Goal: Task Accomplishment & Management: Manage account settings

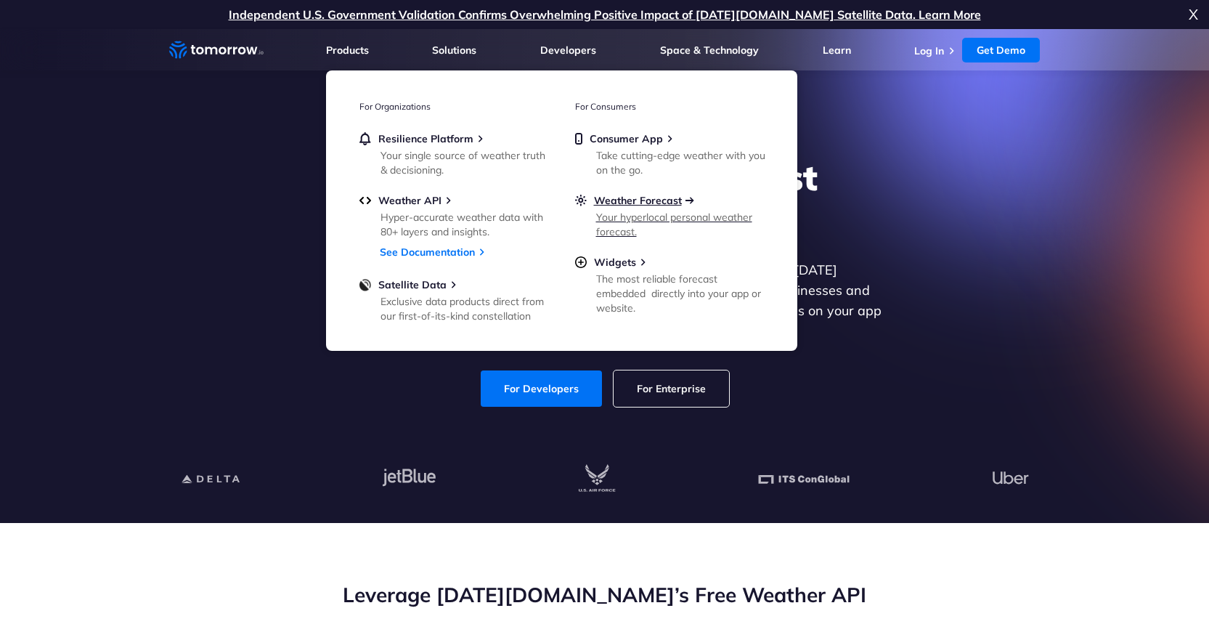
click at [651, 198] on span "Weather Forecast" at bounding box center [638, 200] width 88 height 13
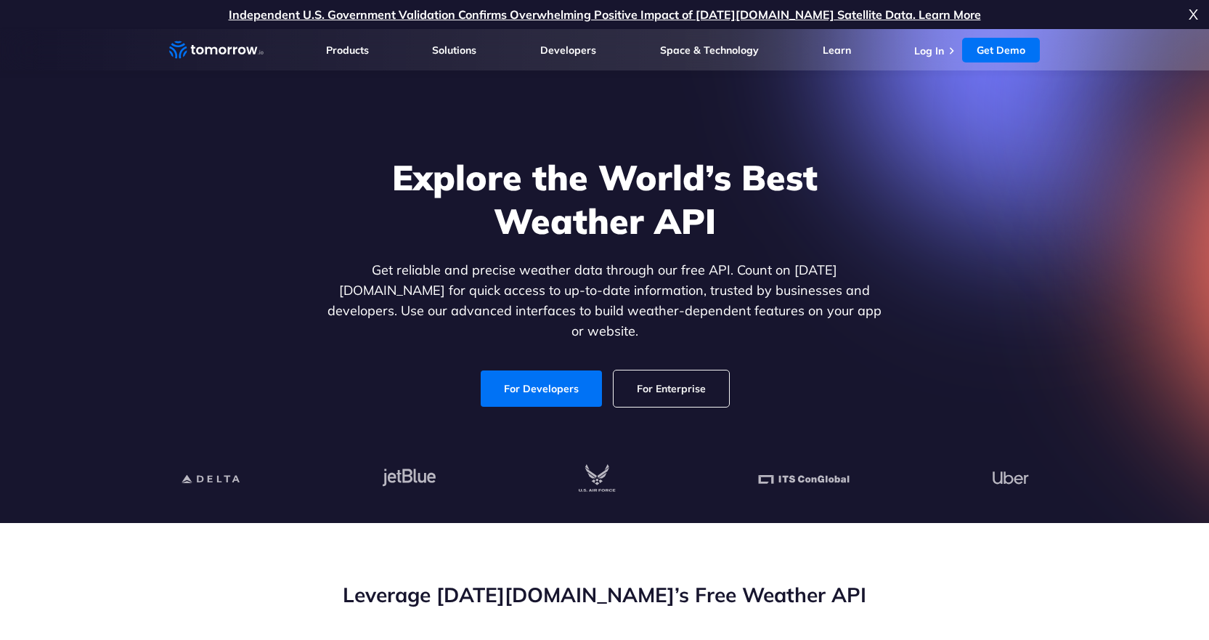
drag, startPoint x: 934, startPoint y: 52, endPoint x: 926, endPoint y: 62, distance: 12.9
click at [933, 52] on link "Log In" at bounding box center [929, 50] width 30 height 13
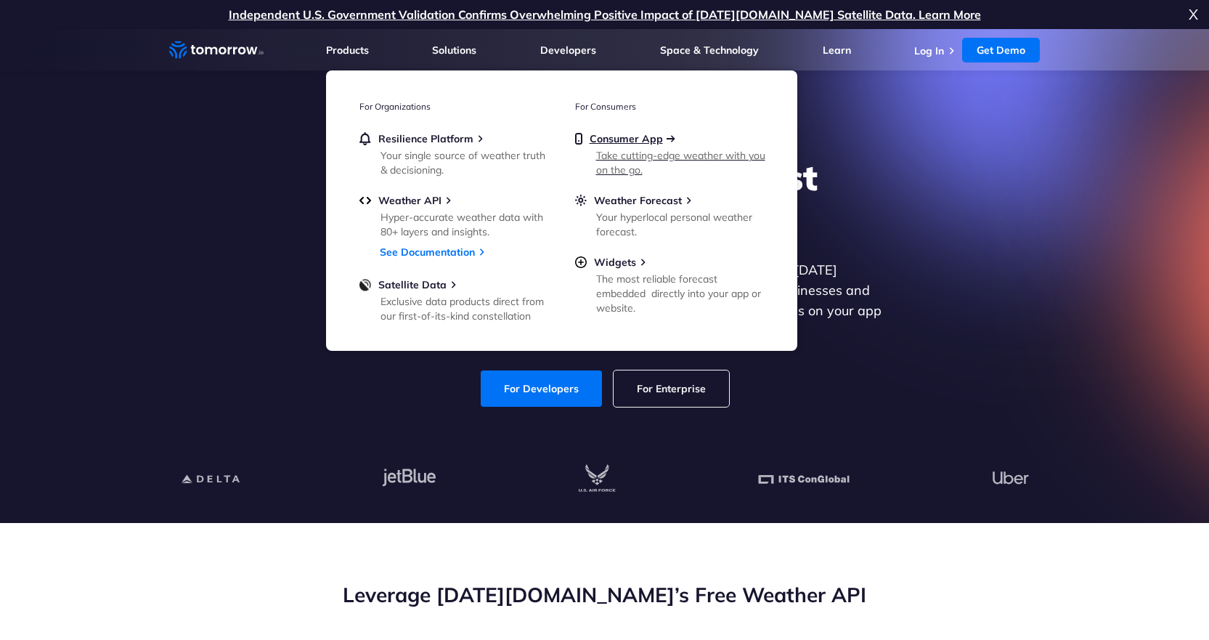
click at [638, 141] on span "Consumer App" at bounding box center [626, 138] width 73 height 13
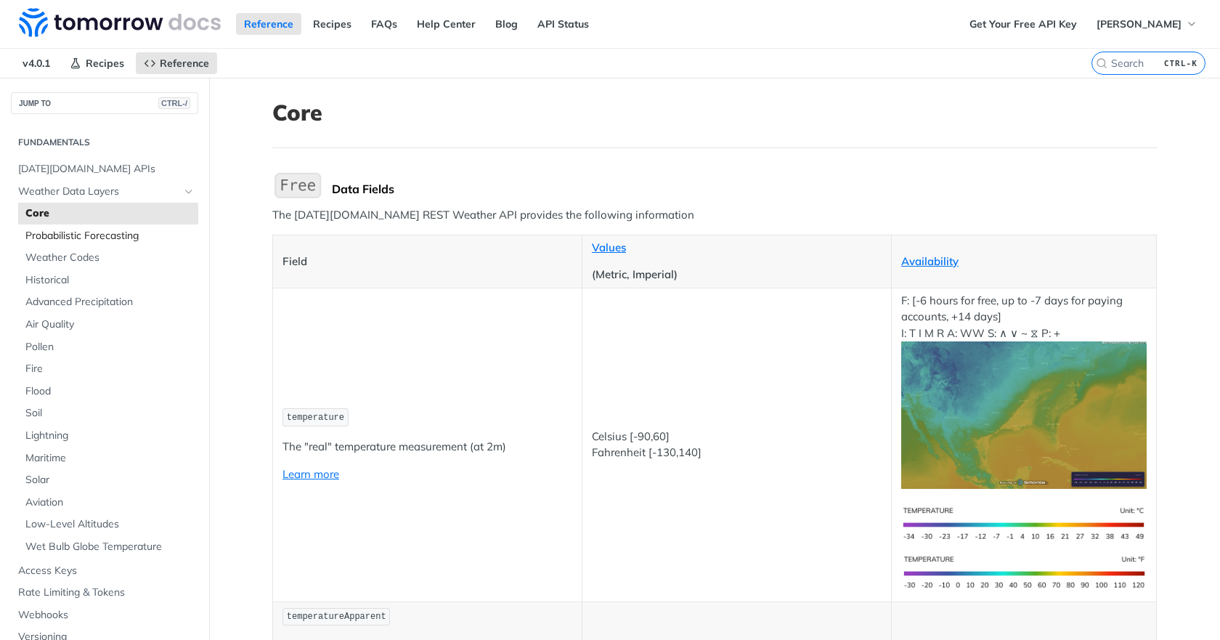
scroll to position [73, 0]
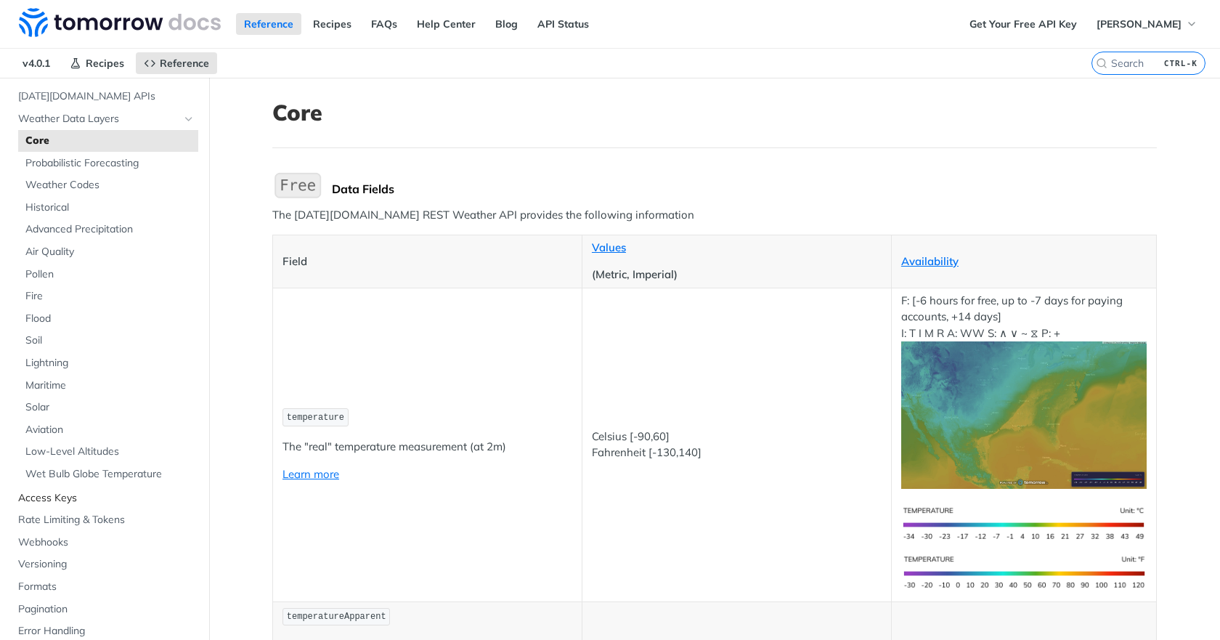
click at [44, 494] on span "Access Keys" at bounding box center [106, 498] width 176 height 15
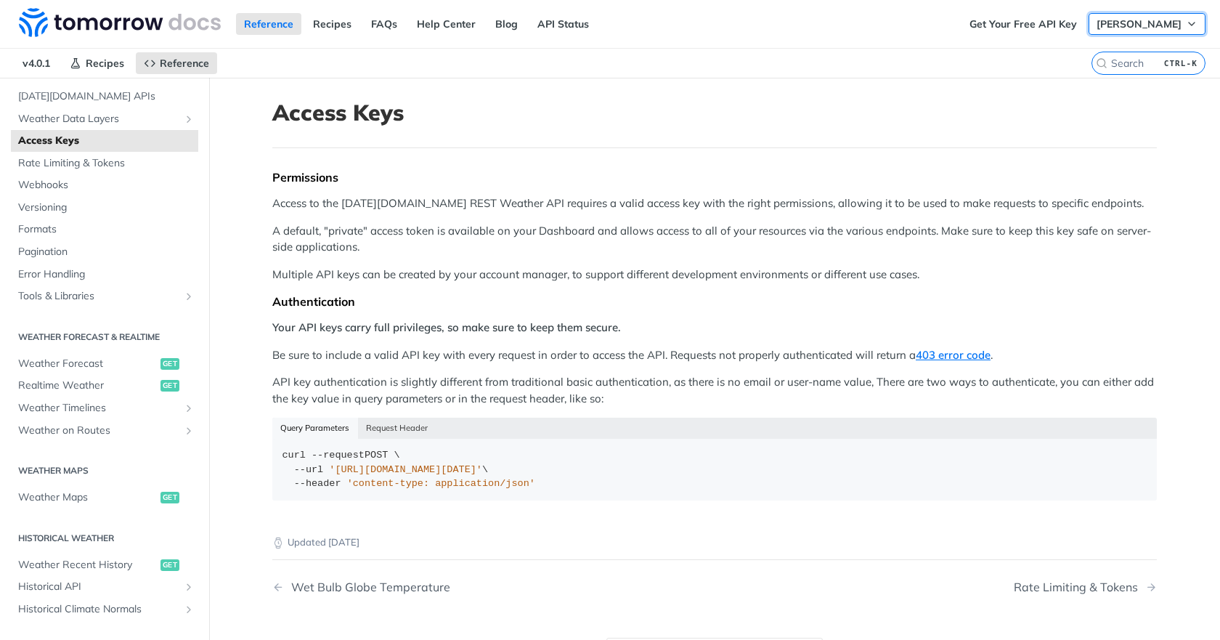
click at [1169, 26] on span "José Cruz" at bounding box center [1139, 23] width 85 height 13
click at [1166, 30] on span "José Cruz" at bounding box center [1139, 23] width 85 height 13
click at [1132, 49] on link "Suggested Edits" at bounding box center [1122, 52] width 144 height 20
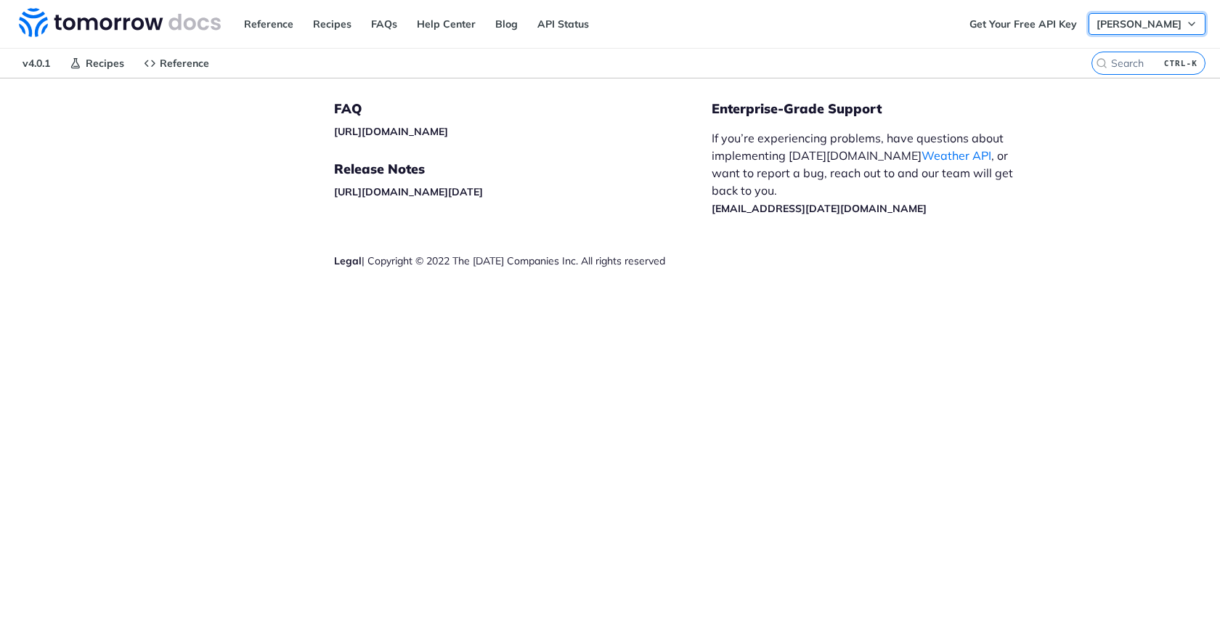
click at [1176, 25] on span "José Cruz" at bounding box center [1139, 23] width 85 height 13
click at [1150, 23] on span "José Cruz" at bounding box center [1139, 23] width 85 height 13
click at [1104, 66] on link "Log Out" at bounding box center [1133, 72] width 144 height 20
